Goal: Navigation & Orientation: Find specific page/section

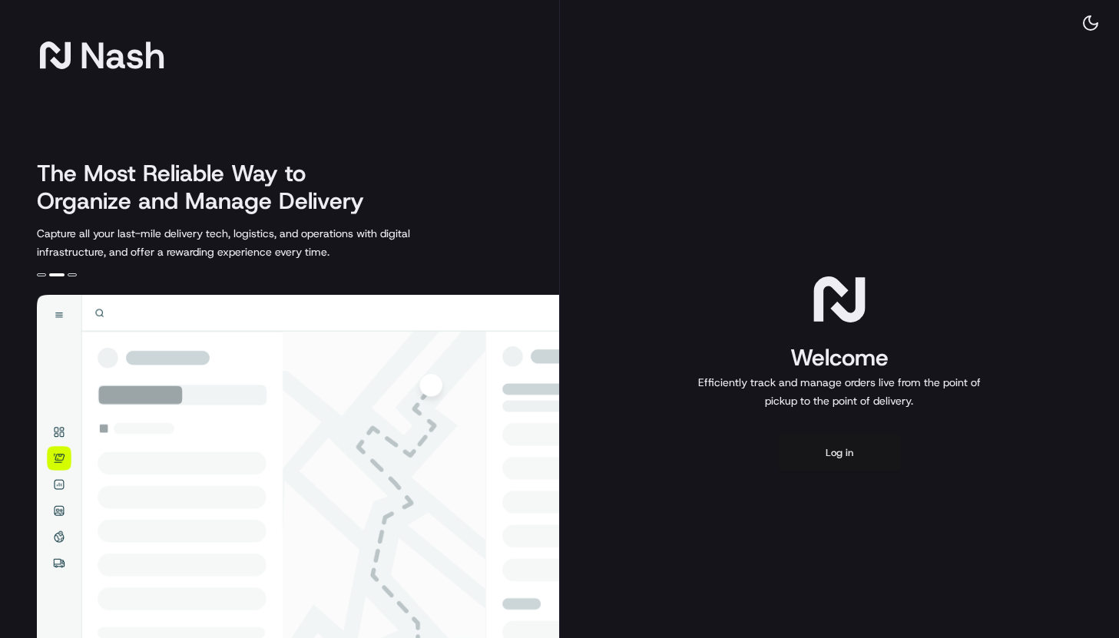
click at [825, 444] on button "Log in" at bounding box center [839, 453] width 123 height 37
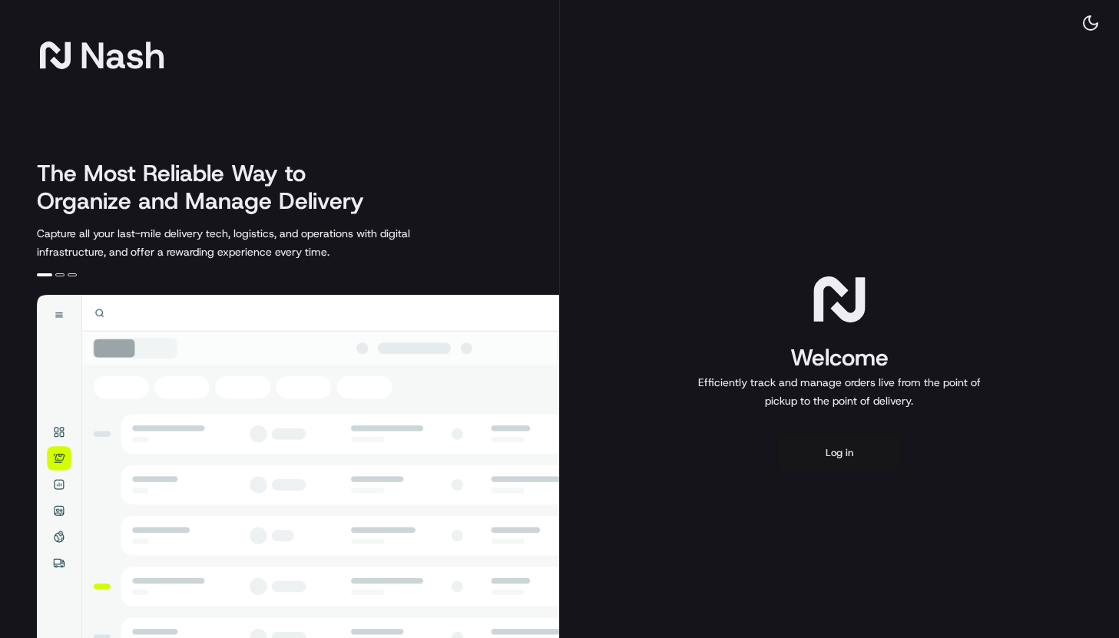
click at [829, 452] on button "Log in" at bounding box center [839, 453] width 123 height 37
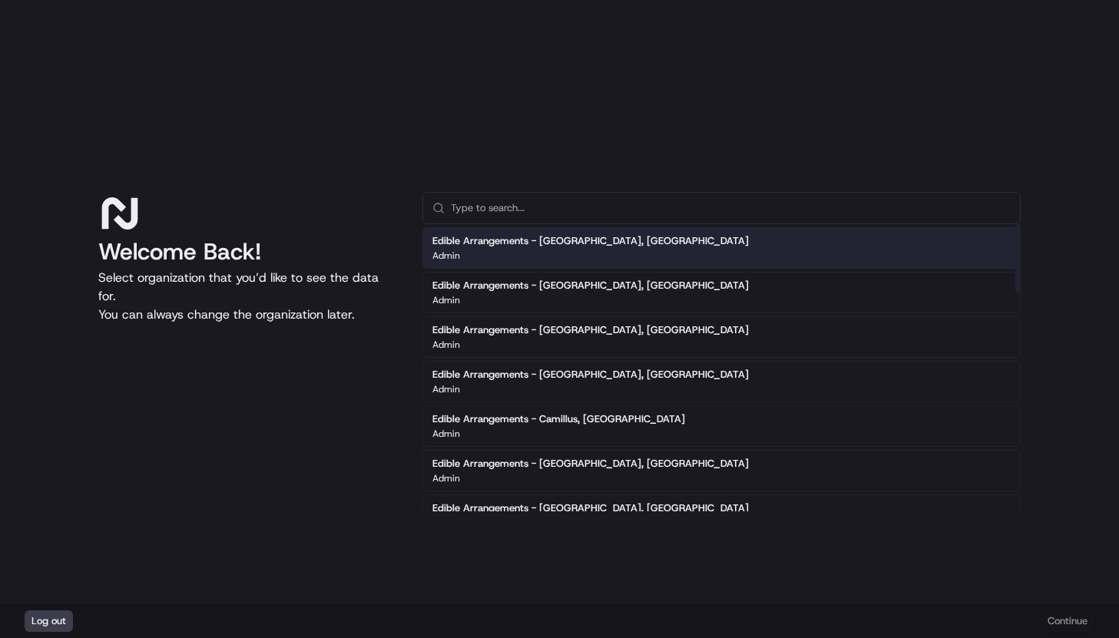
click at [574, 247] on div "Edible Arrangements - [GEOGRAPHIC_DATA], [GEOGRAPHIC_DATA] Admin" at bounding box center [590, 248] width 316 height 28
click at [571, 250] on div "Admin" at bounding box center [590, 256] width 316 height 12
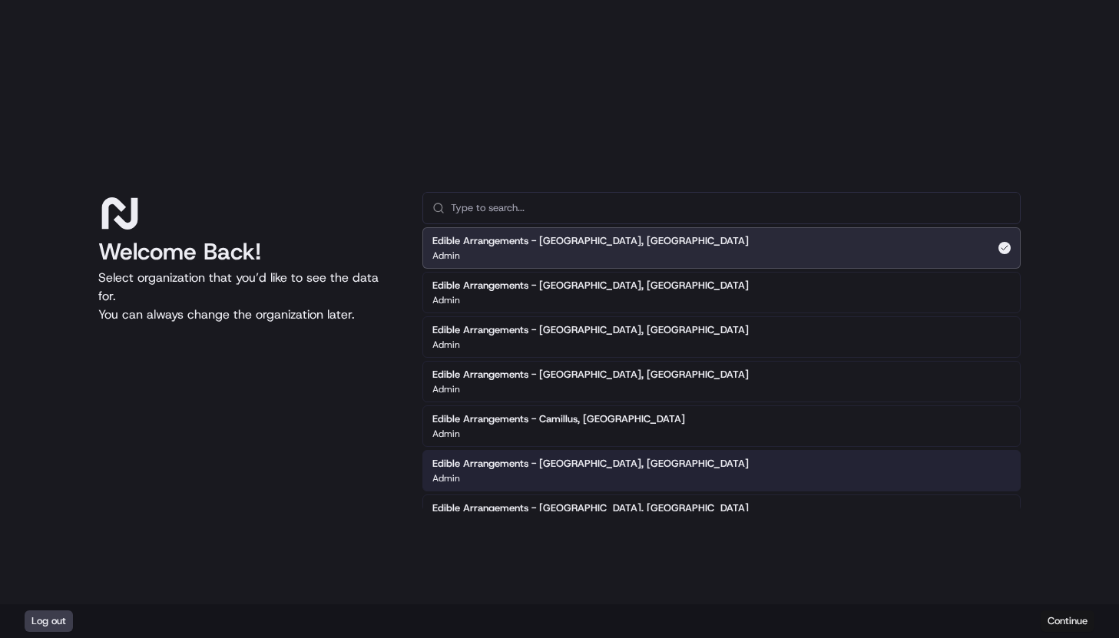
click at [1074, 619] on button "Continue" at bounding box center [1068, 621] width 54 height 22
